Goal: Information Seeking & Learning: Learn about a topic

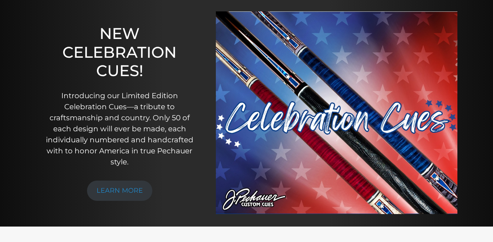
scroll to position [73, 0]
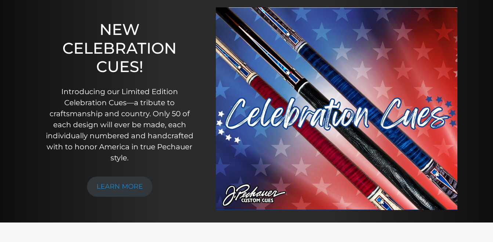
click at [304, 127] on img at bounding box center [337, 108] width 242 height 203
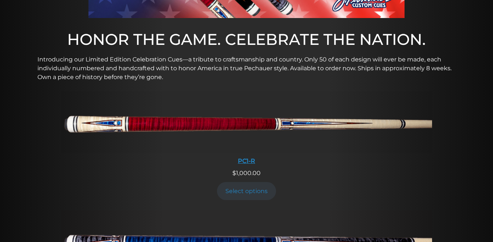
scroll to position [230, 0]
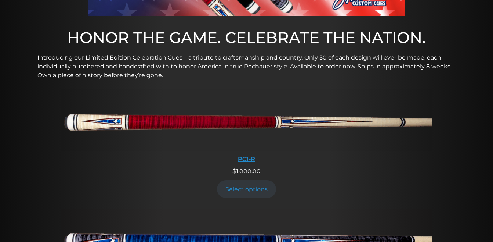
click at [299, 119] on img at bounding box center [246, 120] width 371 height 62
